Goal: Task Accomplishment & Management: Understand process/instructions

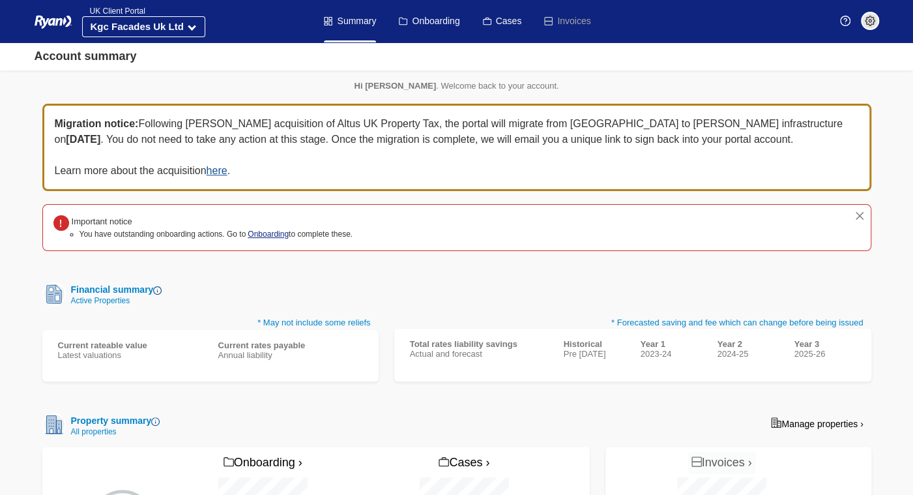
click at [273, 229] on link "Onboarding" at bounding box center [268, 233] width 41 height 9
click at [422, 31] on link "Onboarding" at bounding box center [429, 21] width 61 height 42
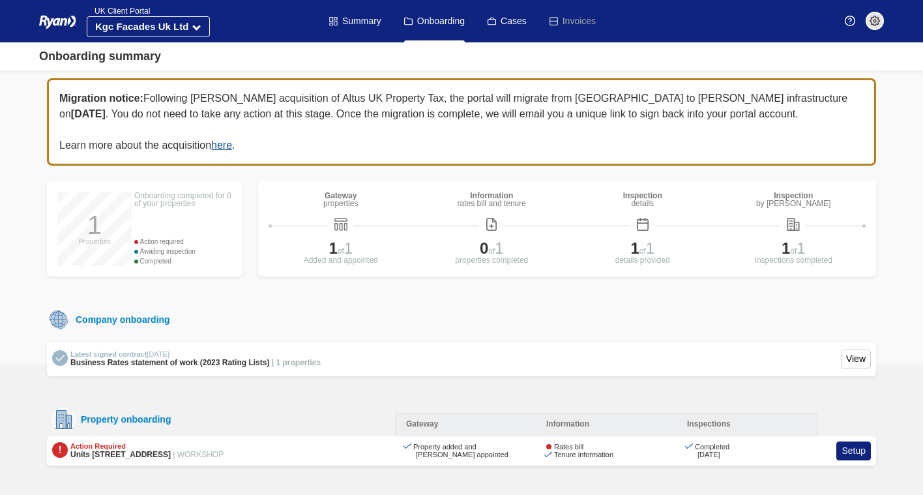
drag, startPoint x: 545, startPoint y: 448, endPoint x: 605, endPoint y: 448, distance: 59.9
click at [605, 448] on div "Rates bill Tenure information" at bounding box center [606, 450] width 141 height 16
drag, startPoint x: 605, startPoint y: 448, endPoint x: 558, endPoint y: 447, distance: 46.9
click at [558, 447] on div "Rates bill" at bounding box center [579, 446] width 67 height 8
click at [851, 451] on link "Setup" at bounding box center [853, 450] width 35 height 19
